Goal: Task Accomplishment & Management: Use online tool/utility

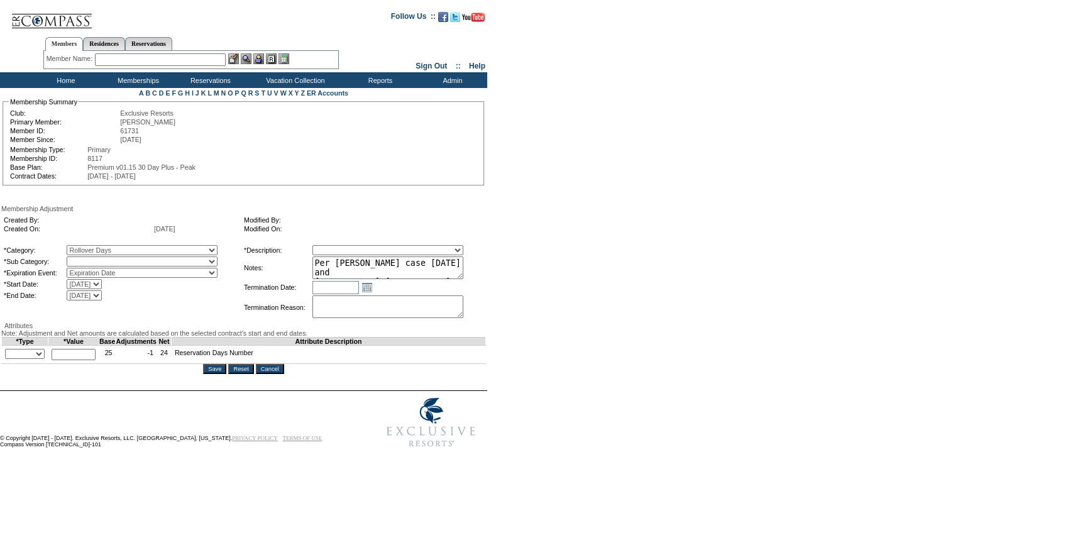
select select "782"
click at [92, 259] on select "Rollover Days" at bounding box center [142, 262] width 151 height 10
click at [343, 247] on select "Membership/Transfer Fee Adjustment Membership Fee Adjustment Add-On Fee Adjustm…" at bounding box center [388, 250] width 151 height 10
select select "275"
click at [336, 247] on select "Membership/Transfer Fee Adjustment Membership Fee Adjustment Add-On Fee Adjustm…" at bounding box center [388, 250] width 151 height 10
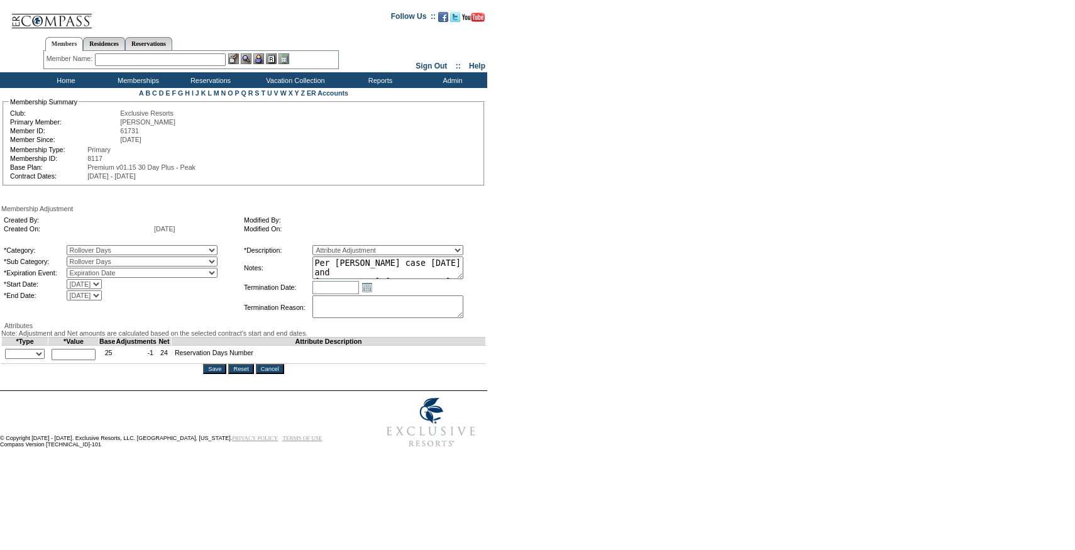
click at [17, 359] on select "+ - Override" at bounding box center [25, 354] width 40 height 10
select select "1"
click at [8, 359] on select "+ - Override" at bounding box center [25, 354] width 40 height 10
click at [81, 360] on input "text" at bounding box center [74, 354] width 44 height 11
type input "1"
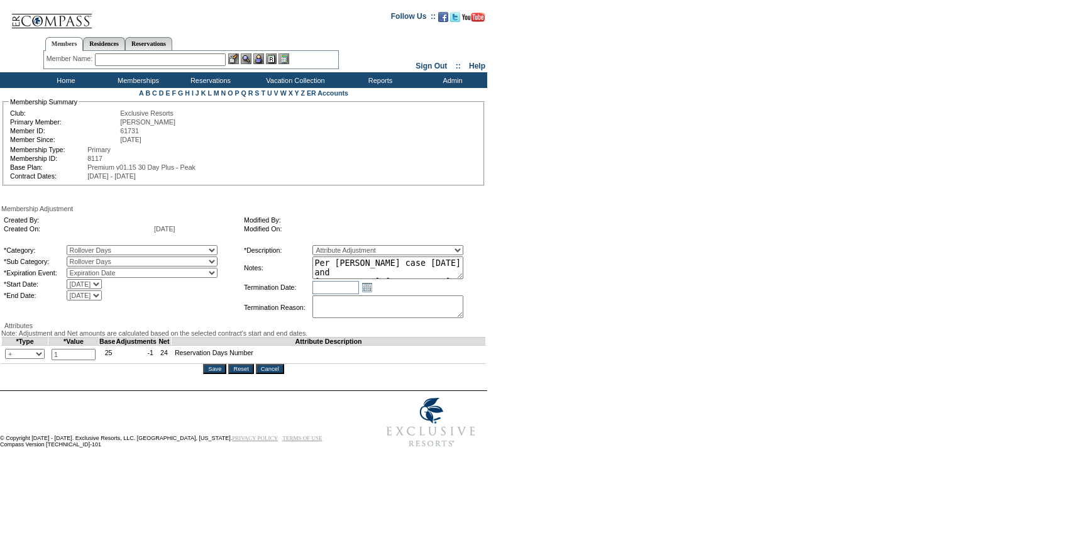
click at [221, 374] on input "Save" at bounding box center [214, 369] width 23 height 10
